Goal: Information Seeking & Learning: Compare options

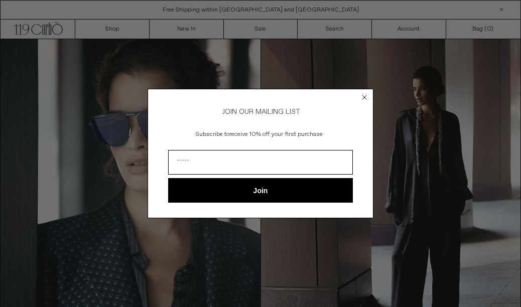
click at [363, 95] on circle "Close dialog" at bounding box center [365, 97] width 10 height 10
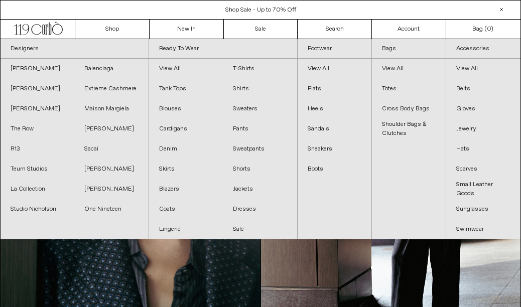
click at [252, 105] on link "Sweaters" at bounding box center [260, 109] width 74 height 20
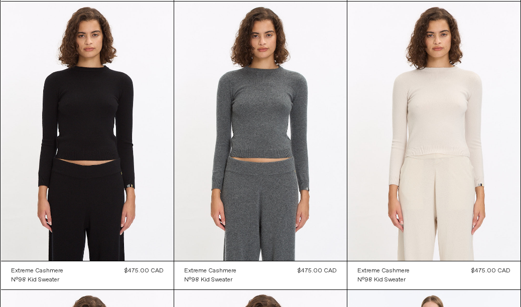
scroll to position [634, 0]
click at [412, 190] on at bounding box center [433, 131] width 173 height 259
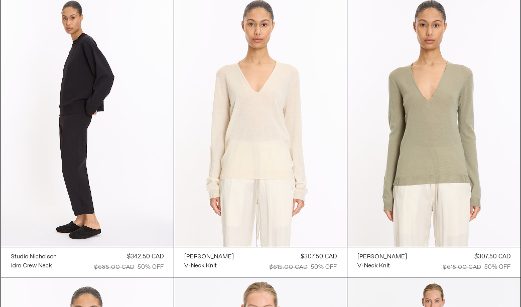
scroll to position [1512, 0]
click at [125, 197] on at bounding box center [87, 116] width 173 height 259
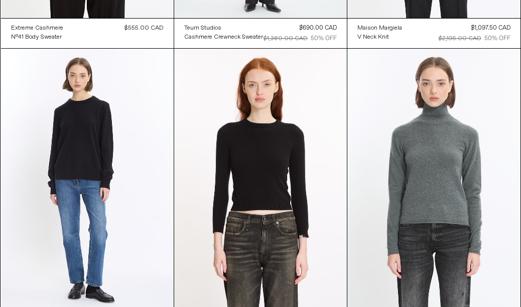
scroll to position [3435, 0]
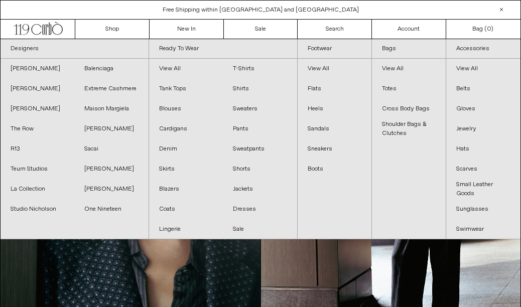
click at [240, 130] on link "Pants" at bounding box center [260, 129] width 74 height 20
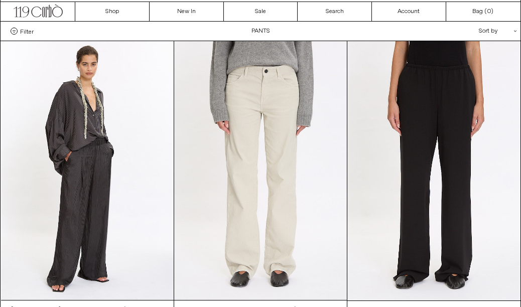
scroll to position [18, 0]
click at [441, 245] on at bounding box center [433, 170] width 173 height 259
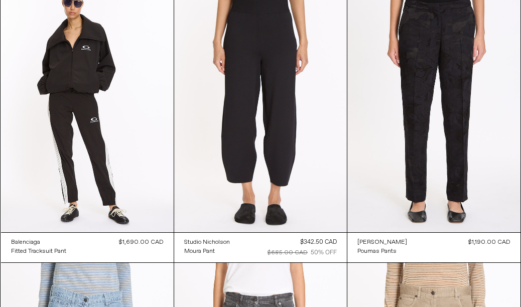
scroll to position [663, 0]
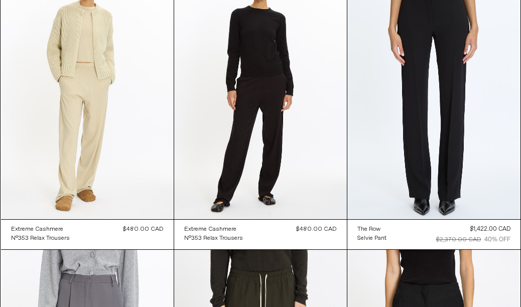
scroll to position [1543, 0]
click at [403, 174] on at bounding box center [433, 89] width 173 height 259
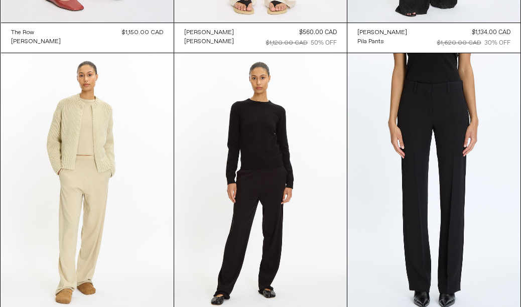
scroll to position [1449, 0]
